Goal: Check status: Check status

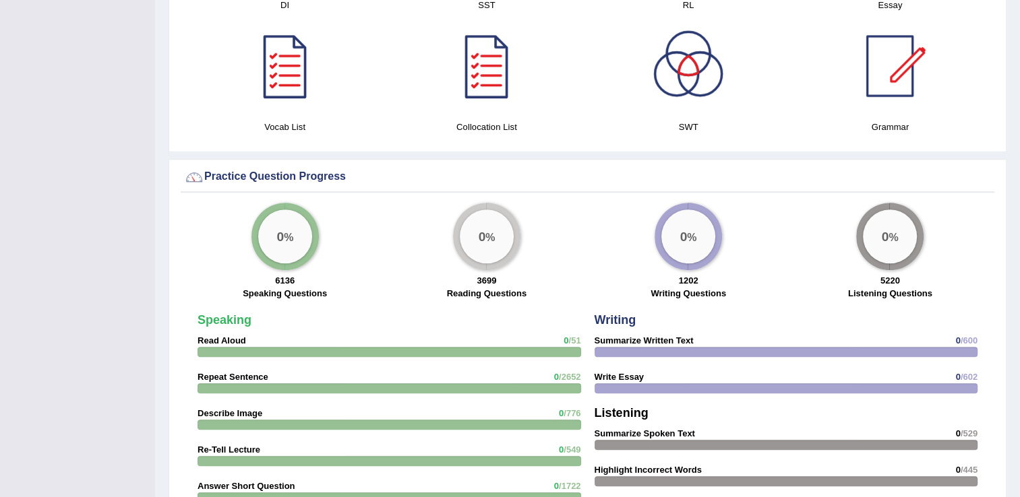
scroll to position [845, 0]
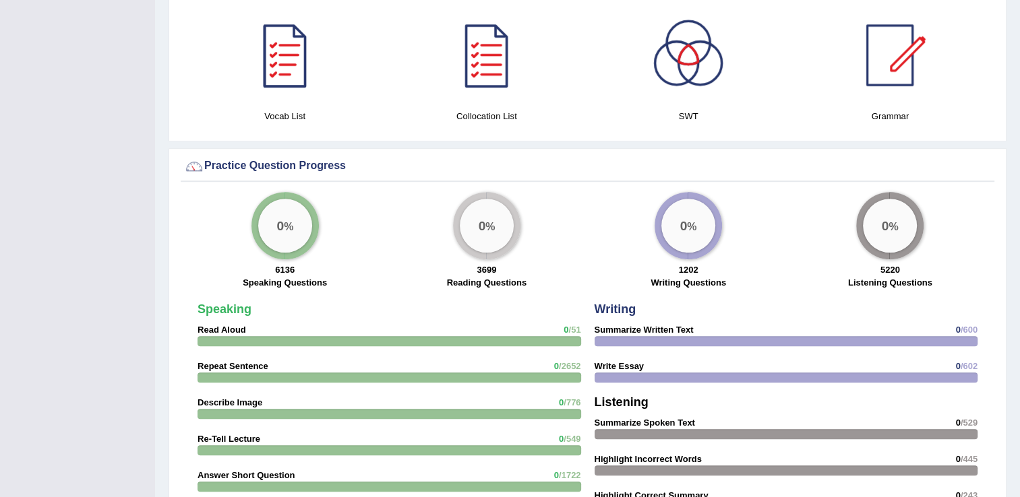
click at [321, 223] on div "0 % 6136 Speaking Questions" at bounding box center [285, 242] width 202 height 100
click at [301, 227] on div "0 %" at bounding box center [285, 226] width 54 height 54
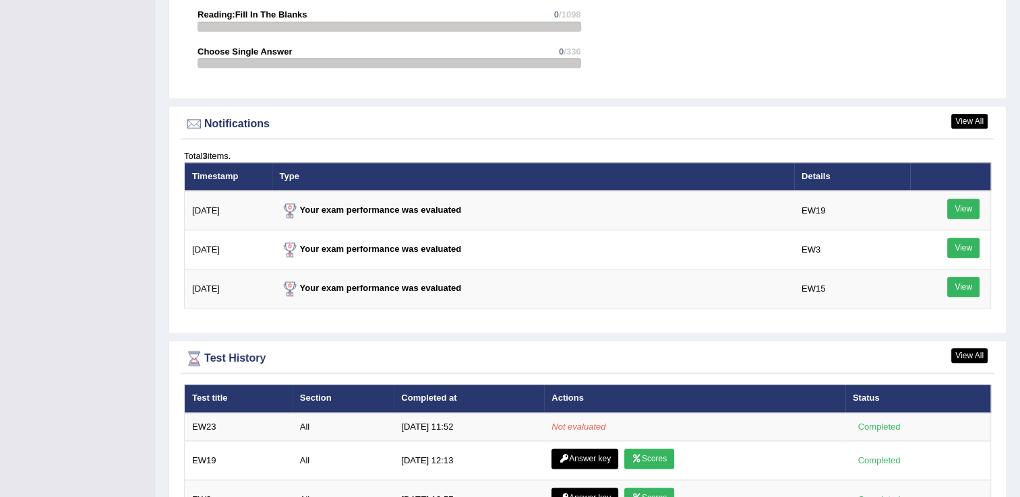
scroll to position [1547, 0]
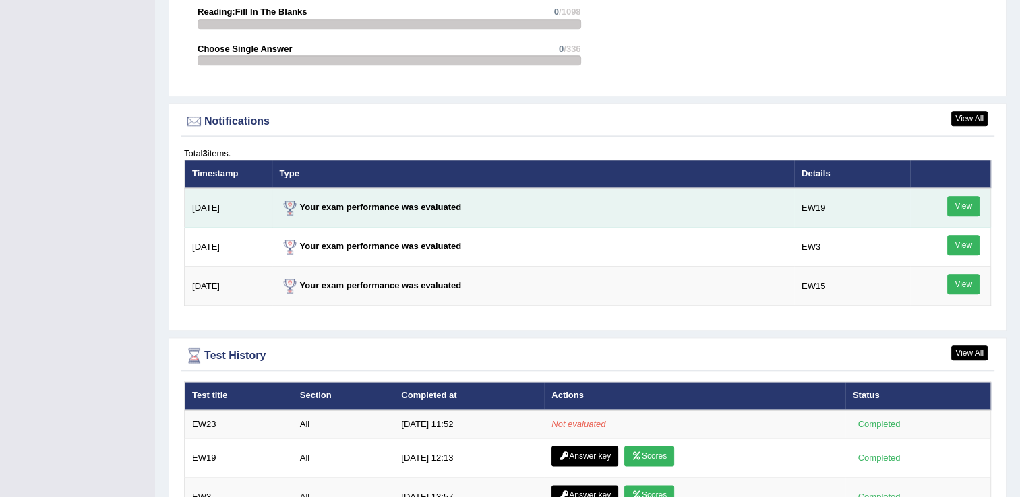
click at [964, 201] on link "View" at bounding box center [963, 206] width 32 height 20
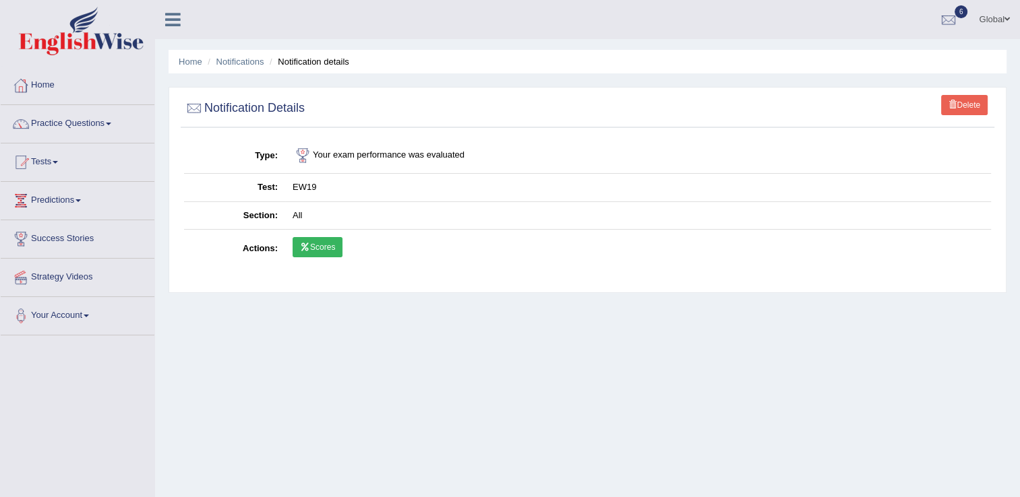
click at [324, 252] on link "Scores" at bounding box center [318, 247] width 50 height 20
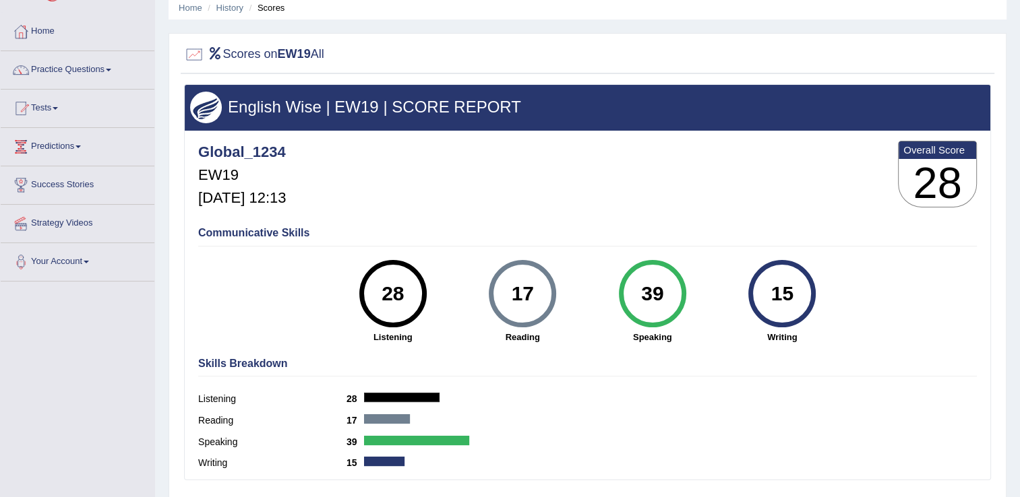
scroll to position [10, 0]
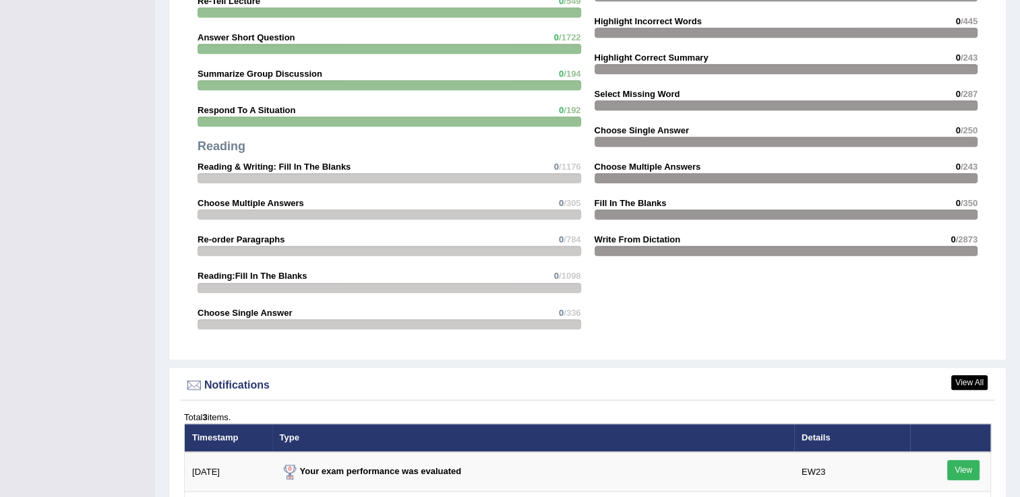
scroll to position [1392, 0]
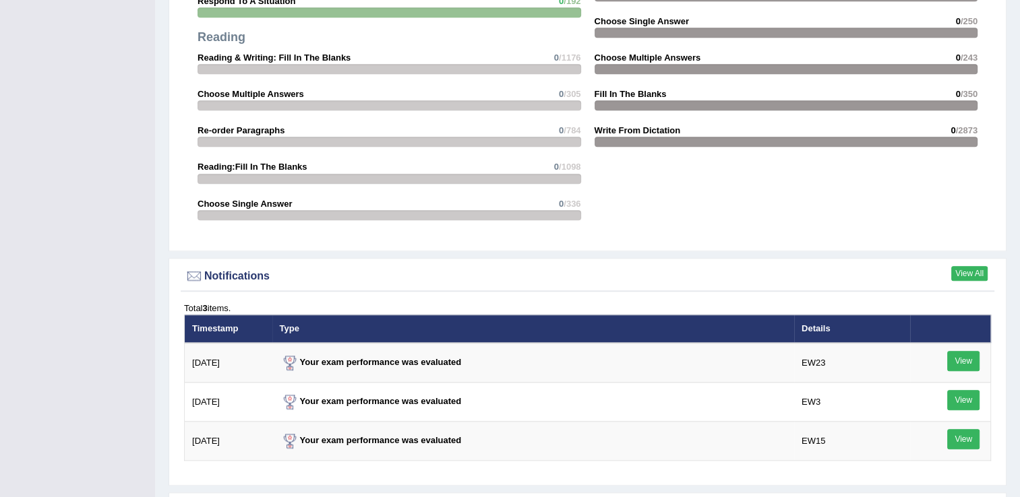
click at [969, 266] on link "View All" at bounding box center [969, 273] width 36 height 15
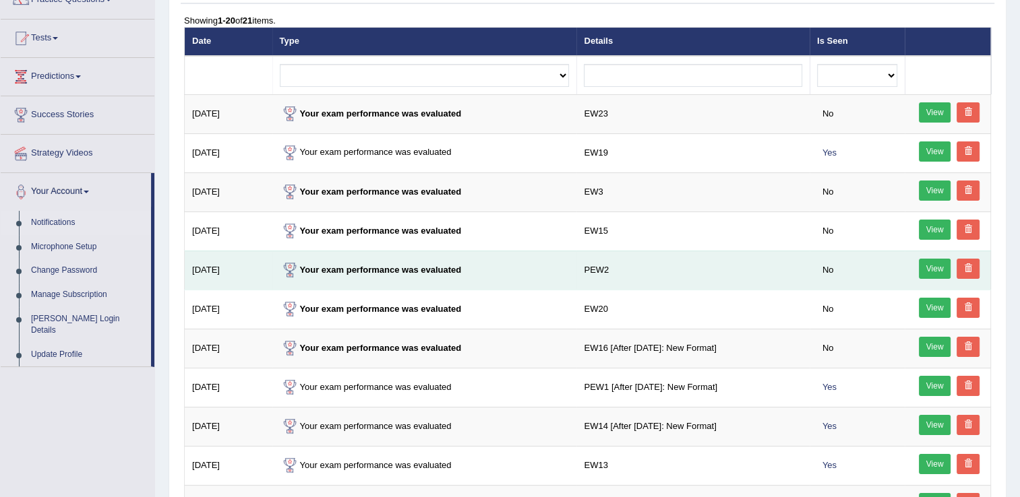
scroll to position [133, 0]
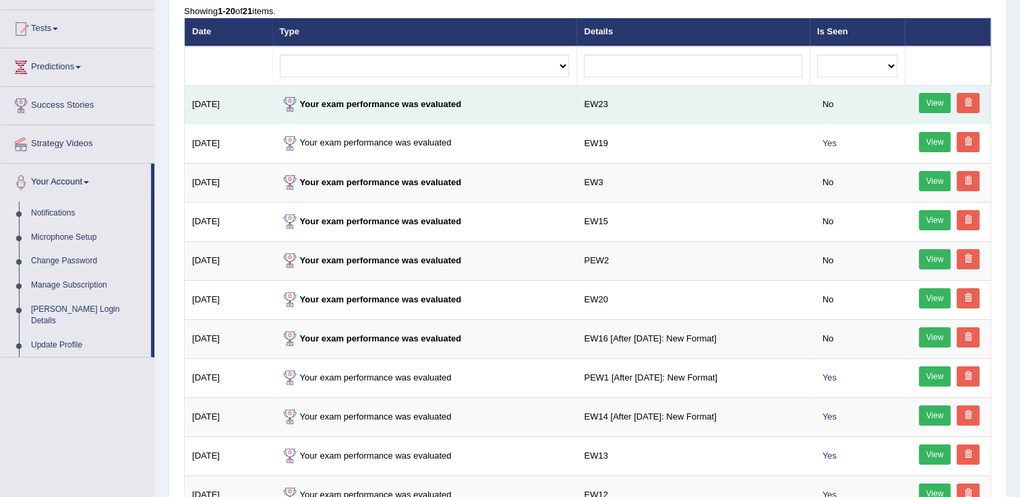
click at [928, 98] on link "View" at bounding box center [935, 103] width 32 height 20
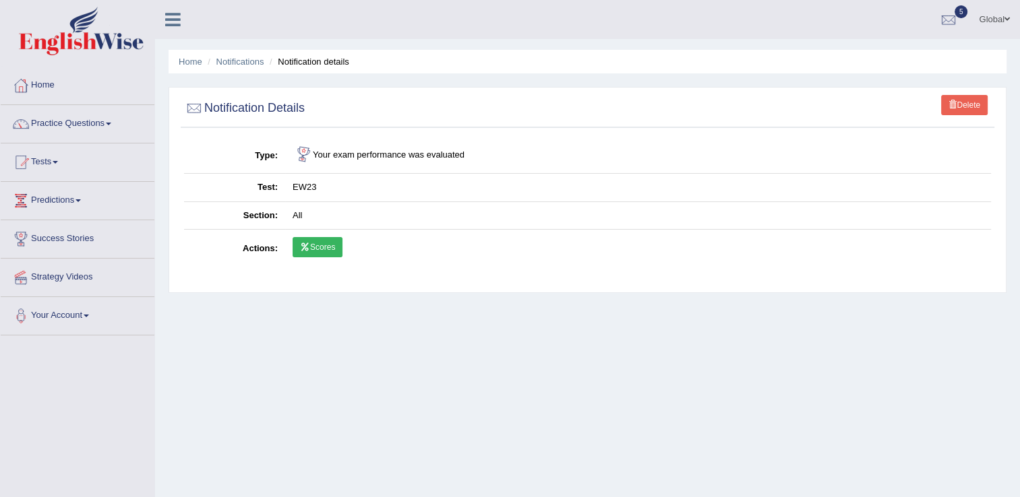
click at [317, 241] on link "Scores" at bounding box center [318, 247] width 50 height 20
click at [48, 88] on link "Home" at bounding box center [78, 84] width 154 height 34
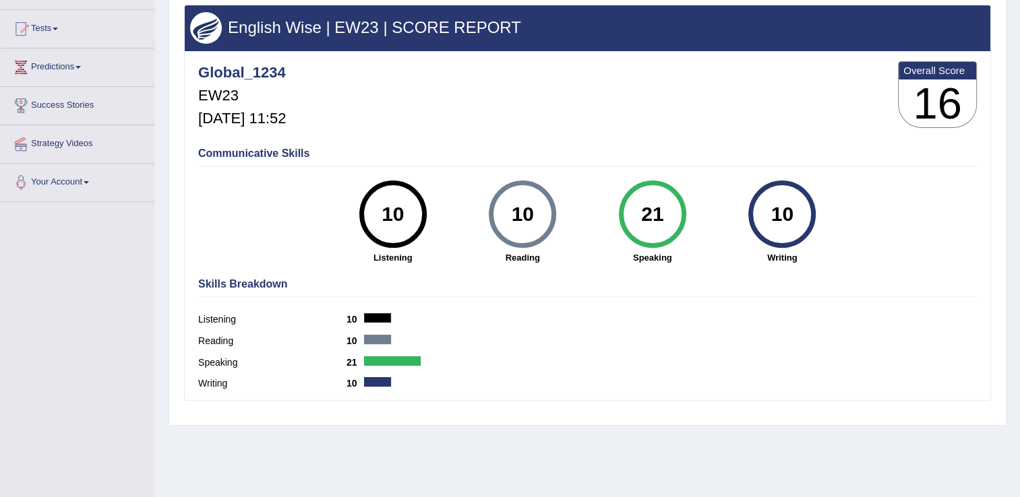
scroll to position [132, 0]
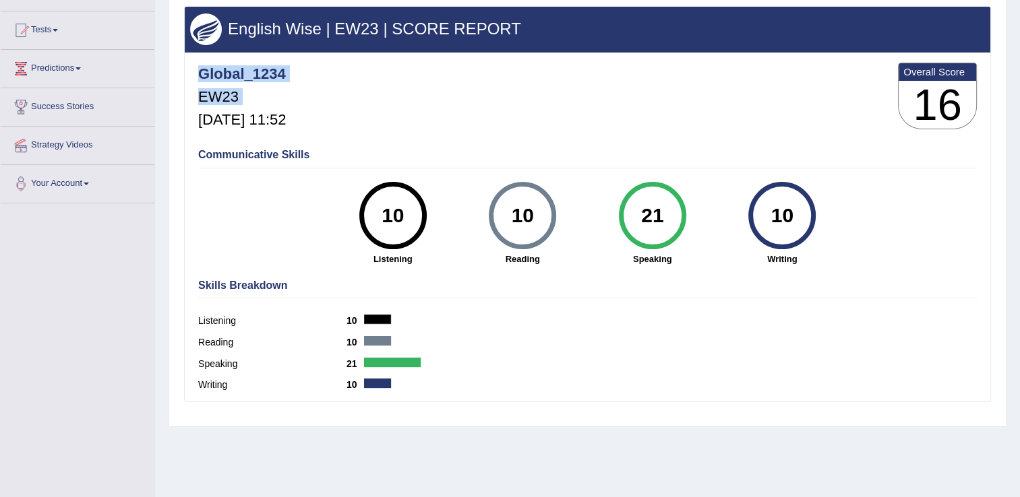
drag, startPoint x: 201, startPoint y: 120, endPoint x: 373, endPoint y: 109, distance: 172.2
click at [373, 109] on div "Global_1234 EW23 Sep 4, 2025, 11:52 Overall Score 16" at bounding box center [587, 99] width 785 height 80
drag, startPoint x: 373, startPoint y: 109, endPoint x: 332, endPoint y: 112, distance: 40.5
click at [332, 112] on div "Global_1234 EW23 Sep 4, 2025, 11:52 Overall Score 16" at bounding box center [587, 99] width 785 height 80
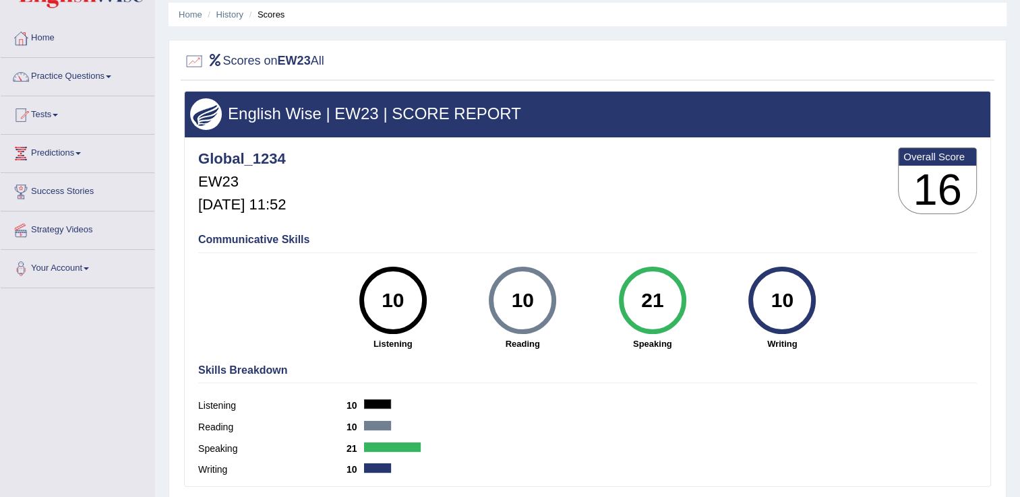
scroll to position [0, 0]
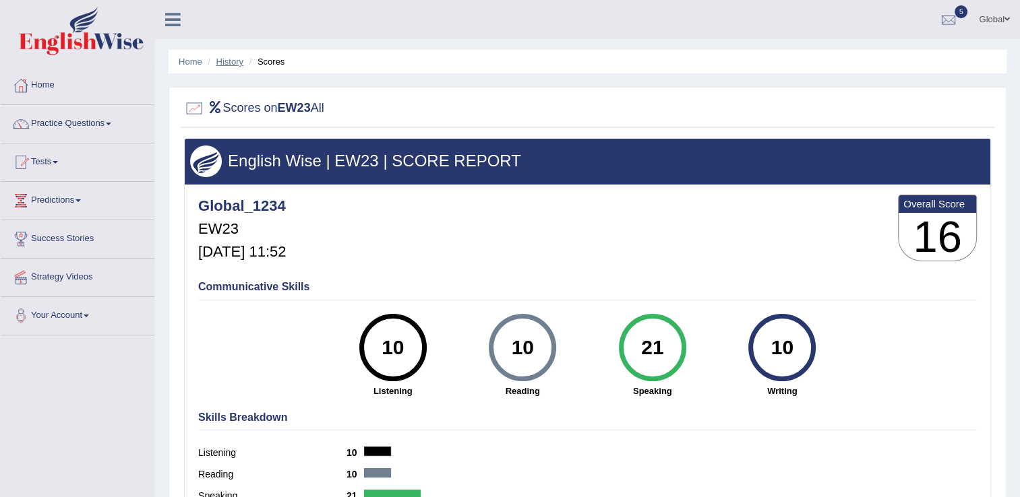
click at [235, 61] on link "History" at bounding box center [229, 62] width 27 height 10
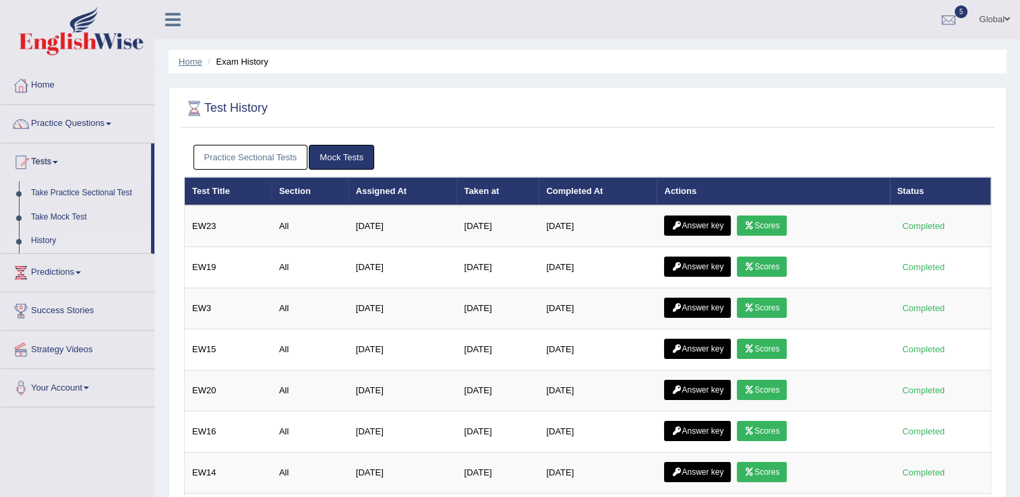
click at [192, 61] on link "Home" at bounding box center [191, 62] width 24 height 10
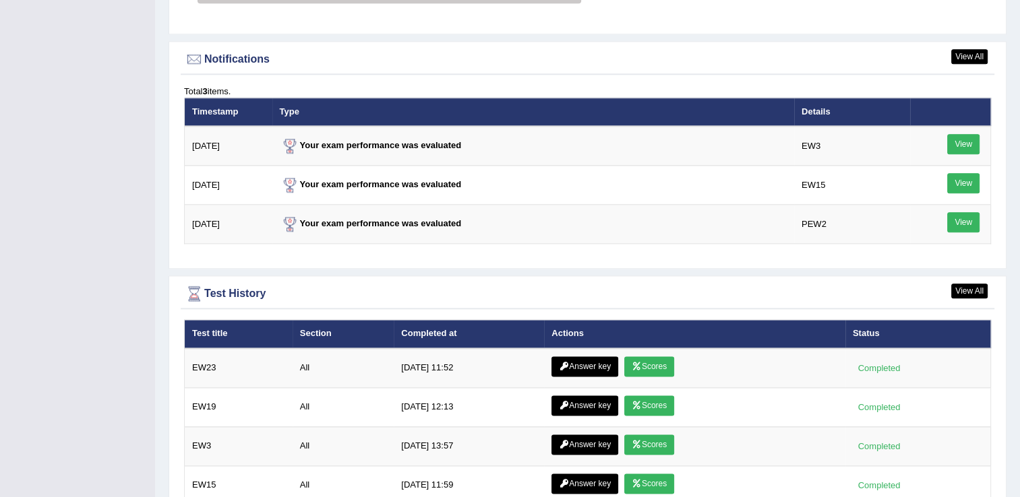
scroll to position [1653, 0]
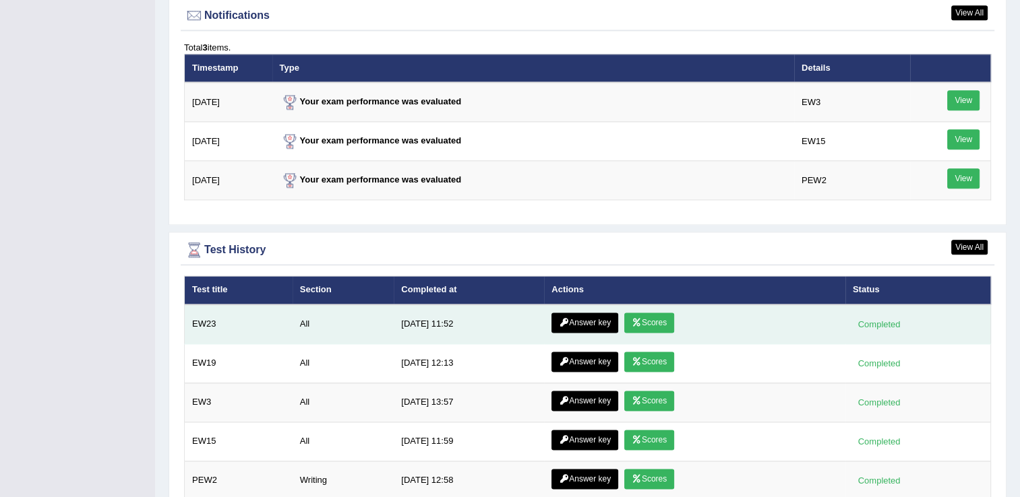
click at [646, 315] on link "Scores" at bounding box center [649, 323] width 50 height 20
